Goal: Navigation & Orientation: Find specific page/section

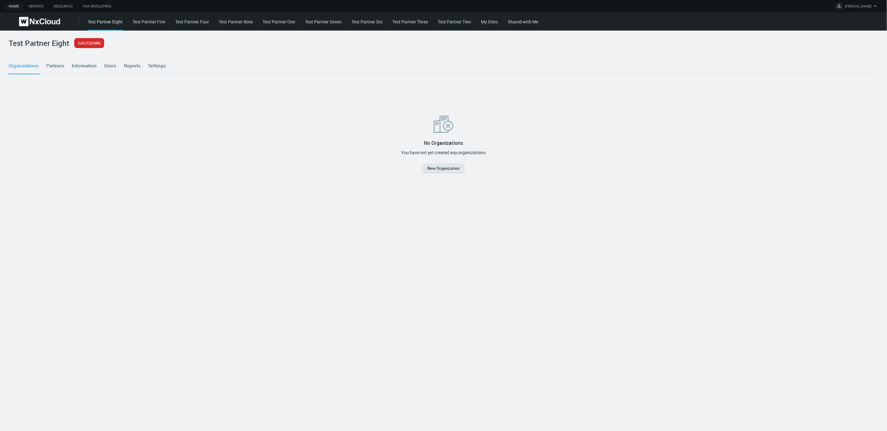
click at [161, 22] on link "Test Partner Five" at bounding box center [149, 22] width 33 height 6
click at [193, 23] on link "Test Partner Four" at bounding box center [192, 22] width 34 height 6
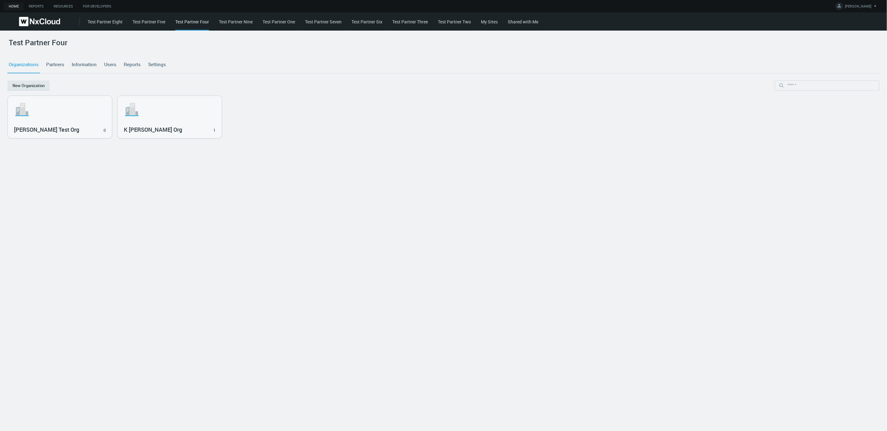
click at [234, 23] on link "Test Partner Nine" at bounding box center [236, 22] width 34 height 6
click at [275, 21] on link "Test Partner One" at bounding box center [279, 22] width 32 height 6
click at [92, 117] on svg-icon ".st1{fill:var(--svg-placeholder-elm2-color);} .st2{fill:var(--brand-core);} .st…" at bounding box center [60, 109] width 92 height 20
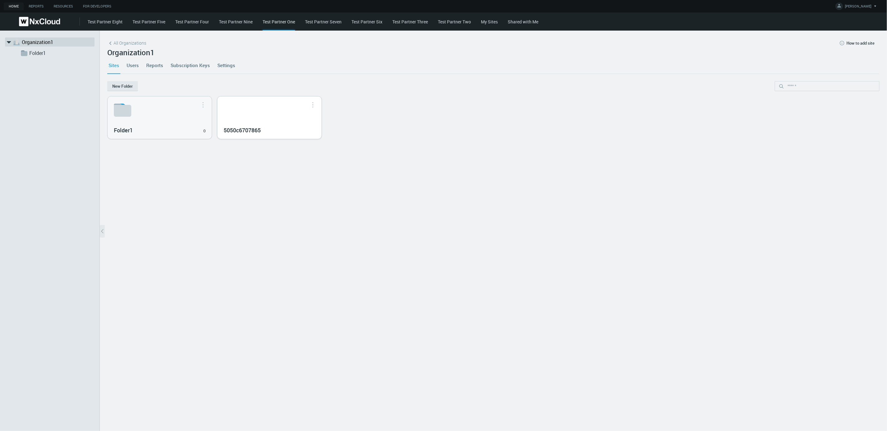
click at [269, 119] on div "5050c6707865" at bounding box center [269, 117] width 104 height 42
click at [285, 118] on div "5050c6707865" at bounding box center [269, 117] width 104 height 42
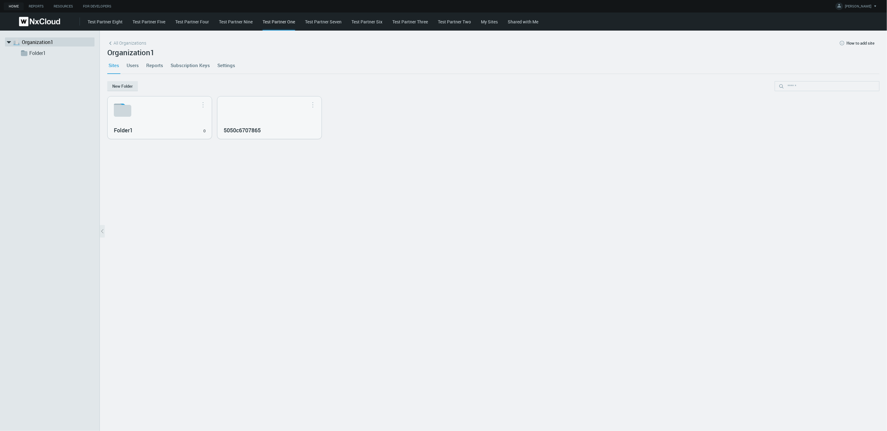
click at [285, 118] on div "5050c6707865" at bounding box center [269, 117] width 104 height 42
click at [313, 104] on button "button" at bounding box center [313, 104] width 10 height 6
click at [305, 122] on div "5050c6707865" at bounding box center [269, 117] width 104 height 42
click at [167, 128] on h3 "Folder1" at bounding box center [155, 130] width 83 height 7
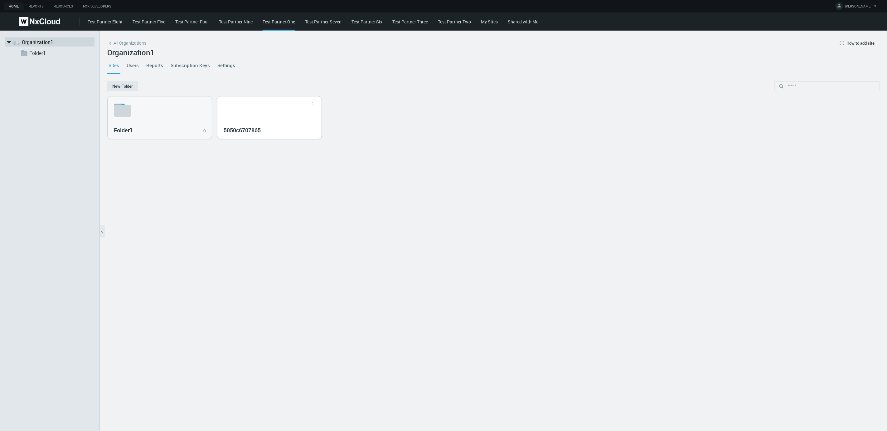
click at [255, 116] on div "5050c6707865" at bounding box center [269, 117] width 104 height 42
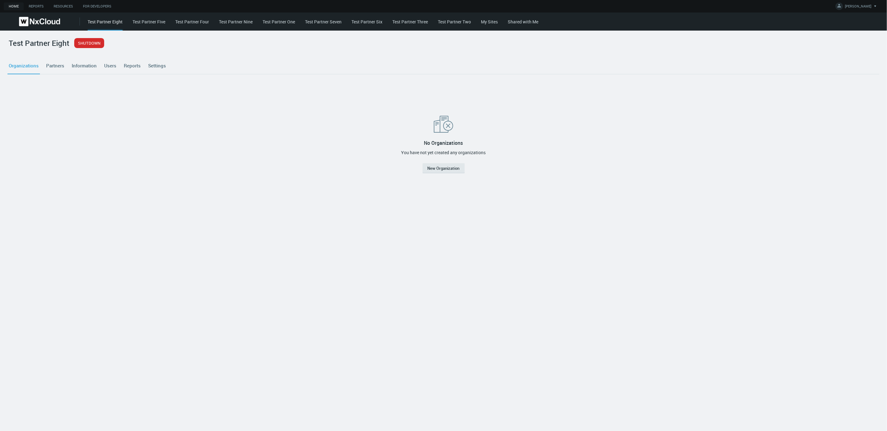
click at [377, 19] on link "Test Partner Six" at bounding box center [366, 22] width 31 height 6
click at [327, 19] on link "Test Partner Seven" at bounding box center [323, 22] width 36 height 6
click at [281, 23] on link "Test Partner One" at bounding box center [279, 22] width 32 height 6
click at [238, 20] on link "Test Partner Nine" at bounding box center [236, 22] width 34 height 6
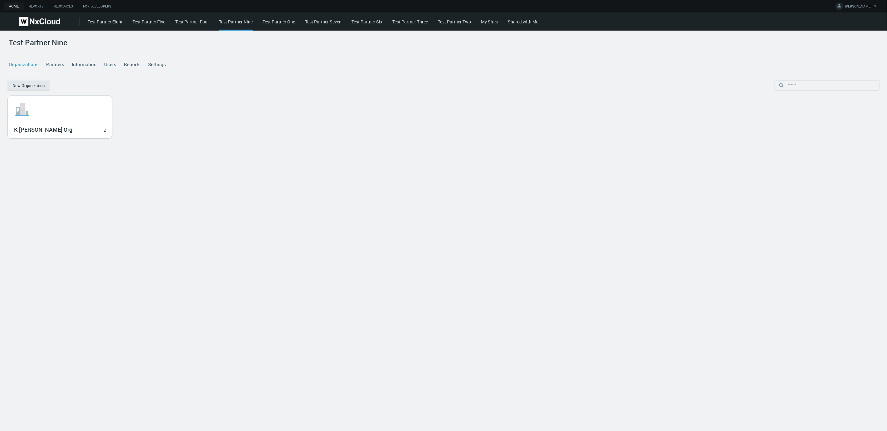
click at [77, 126] on h3 "K Vandiver Org" at bounding box center [55, 129] width 83 height 7
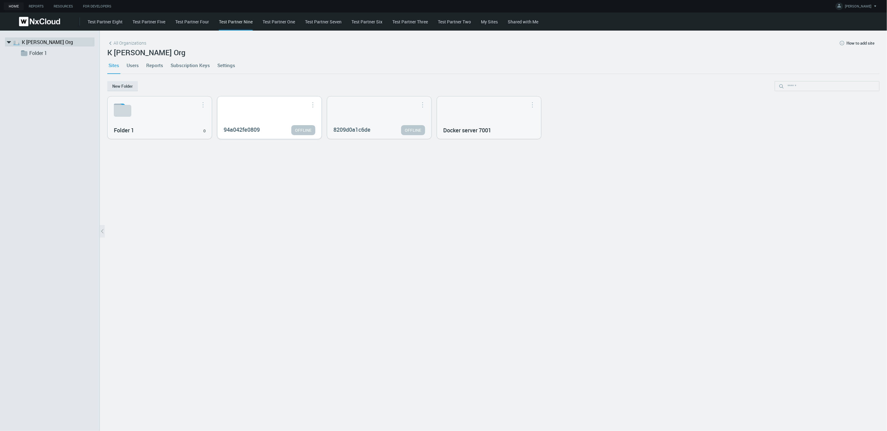
click at [255, 103] on div "94a042fe0809 OFFLINE" at bounding box center [269, 117] width 104 height 42
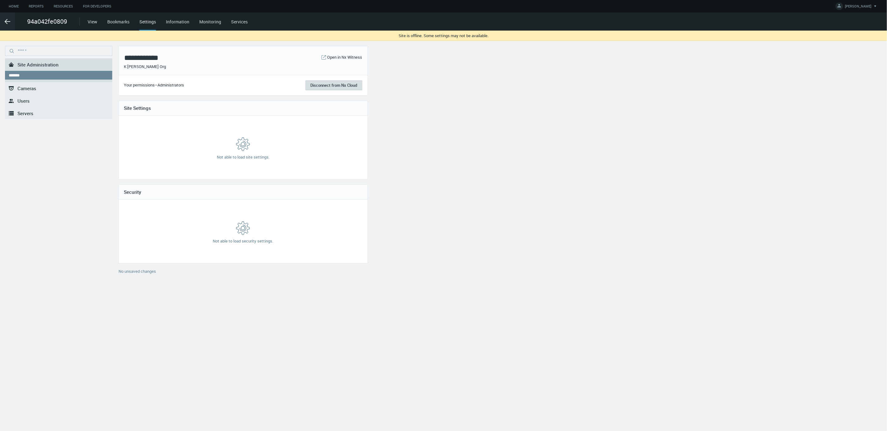
click at [335, 87] on button "Disconnect from Nx Cloud" at bounding box center [333, 85] width 57 height 10
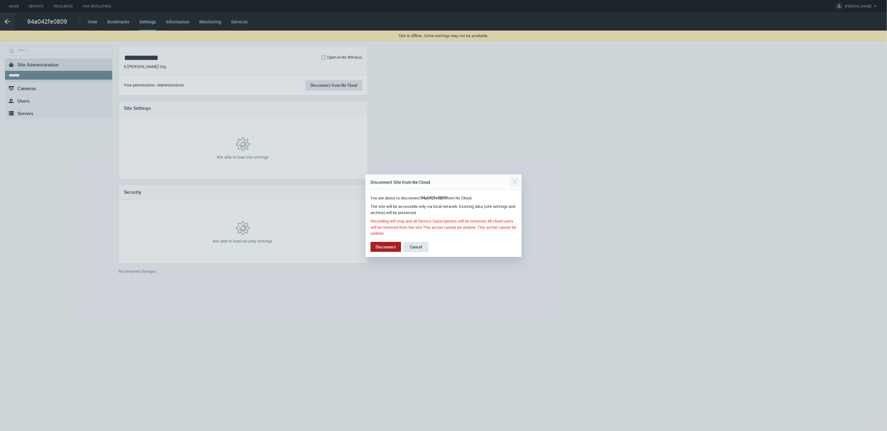
click at [517, 181] on div "Close" at bounding box center [515, 181] width 10 height 12
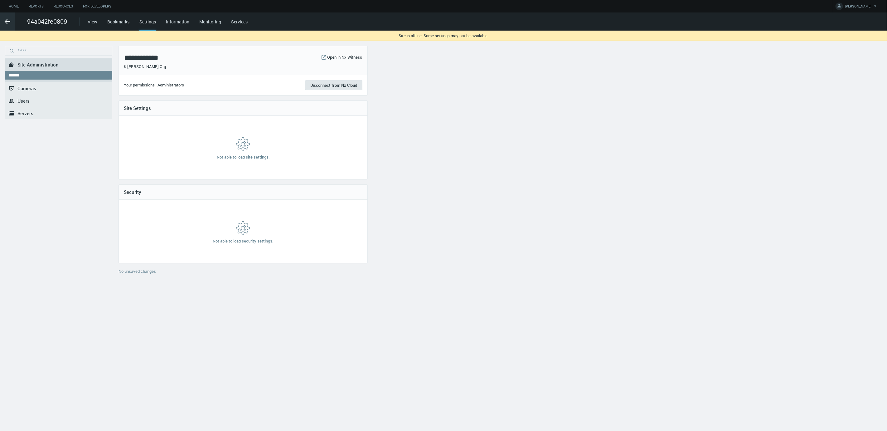
click at [6, 22] on polyline at bounding box center [6, 21] width 2 height 4
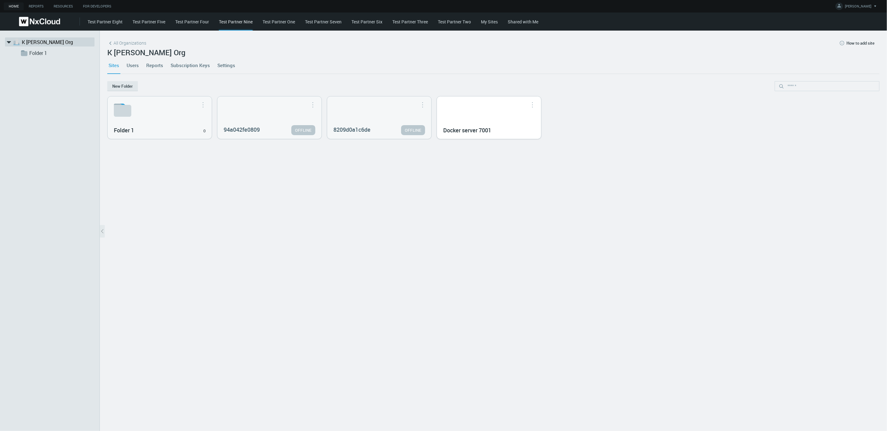
click at [468, 117] on div "Docker server 7001" at bounding box center [489, 117] width 104 height 42
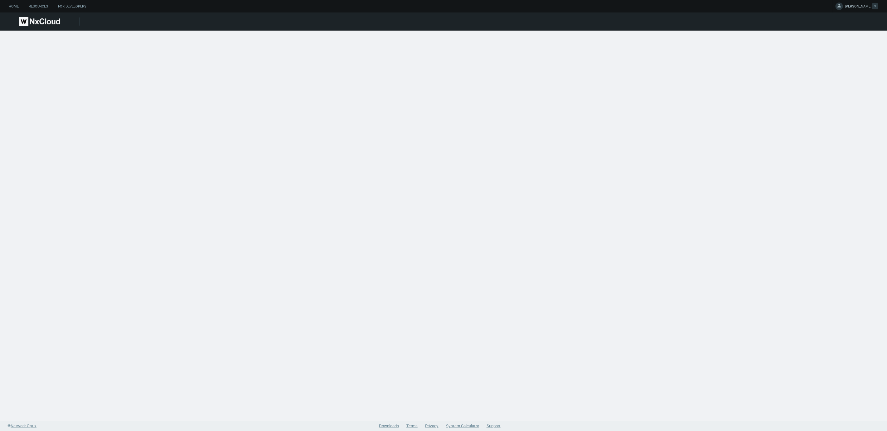
click at [863, 5] on span "[PERSON_NAME]" at bounding box center [858, 7] width 27 height 7
click at [852, 49] on link "Log Out" at bounding box center [856, 50] width 60 height 8
